Goal: Navigation & Orientation: Understand site structure

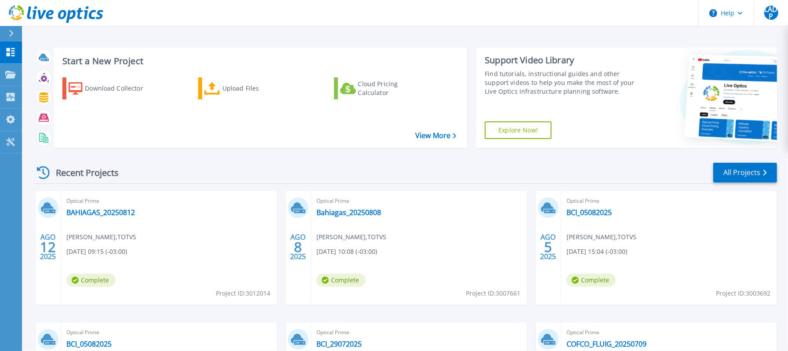
click at [39, 18] on icon at bounding box center [56, 14] width 95 height 18
